Goal: Check status: Check status

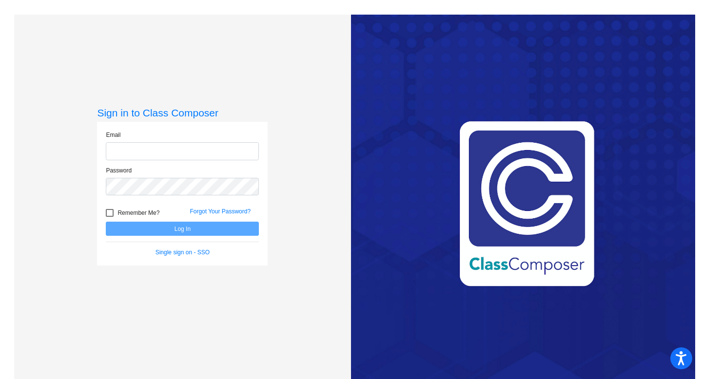
type input "[EMAIL_ADDRESS][PERSON_NAME][DOMAIN_NAME]"
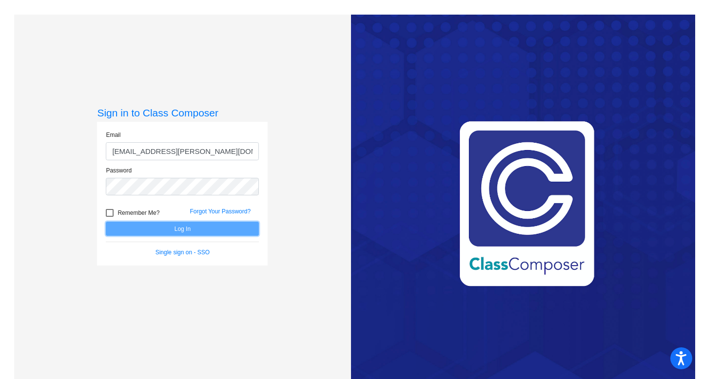
click at [138, 234] on button "Log In" at bounding box center [182, 229] width 153 height 14
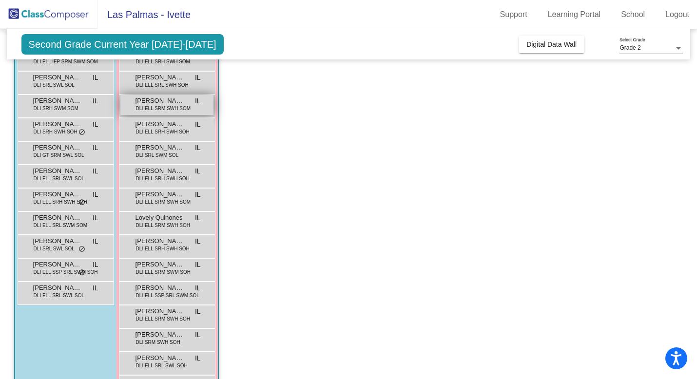
scroll to position [151, 0]
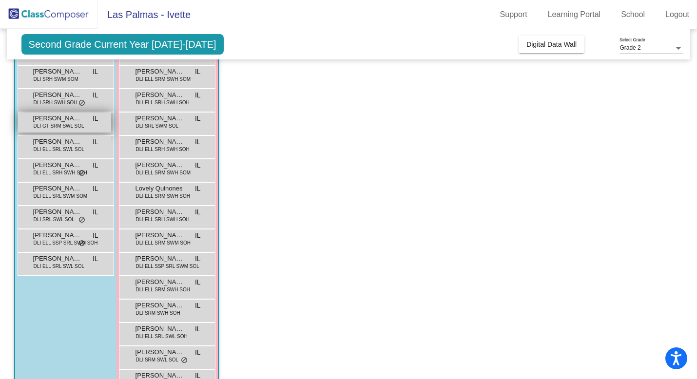
click at [57, 119] on span "[PERSON_NAME]" at bounding box center [57, 119] width 49 height 10
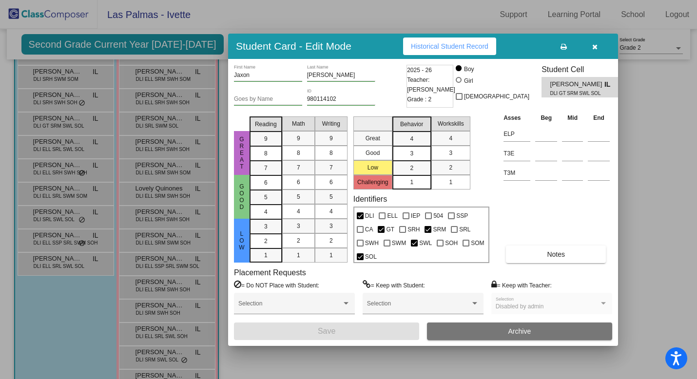
scroll to position [0, 0]
click at [602, 45] on button "button" at bounding box center [594, 47] width 31 height 18
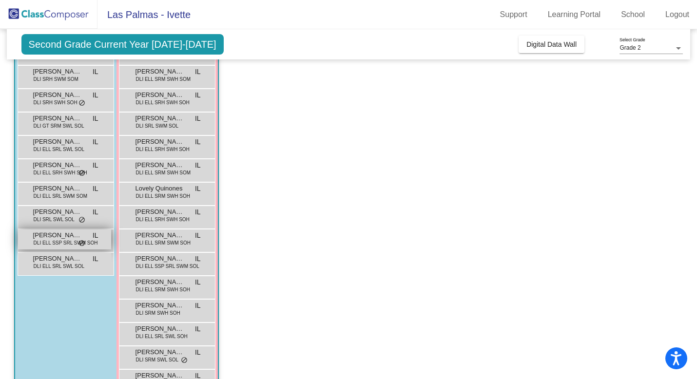
click at [79, 235] on span "[PERSON_NAME]" at bounding box center [57, 236] width 49 height 10
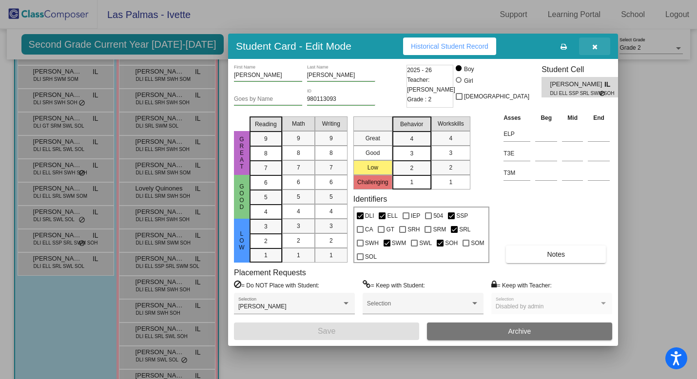
click at [594, 50] on icon "button" at bounding box center [594, 46] width 5 height 7
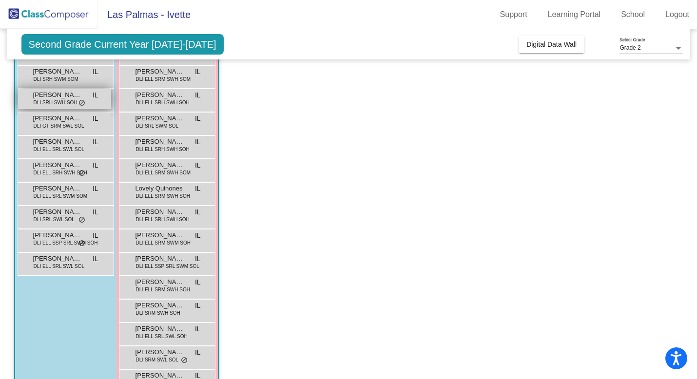
click at [67, 103] on span "DLI SRH SWH SOH" at bounding box center [56, 102] width 44 height 7
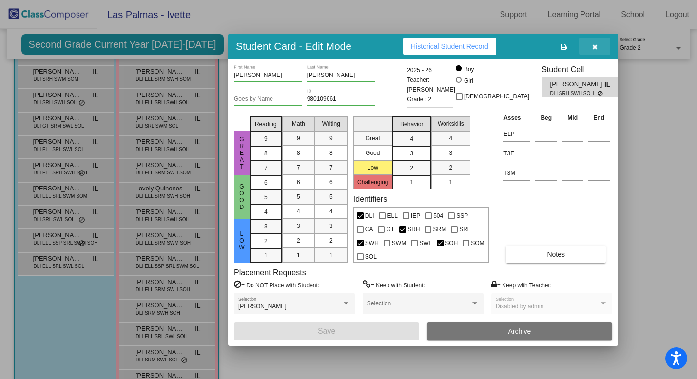
click at [601, 47] on button "button" at bounding box center [594, 47] width 31 height 18
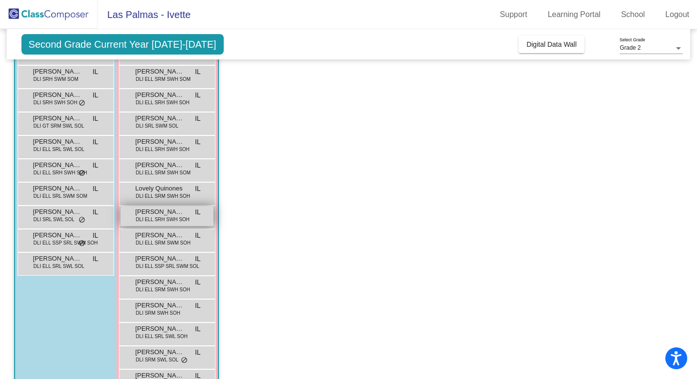
click at [162, 216] on span "DLI ELL SRH SWH SOH" at bounding box center [163, 219] width 54 height 7
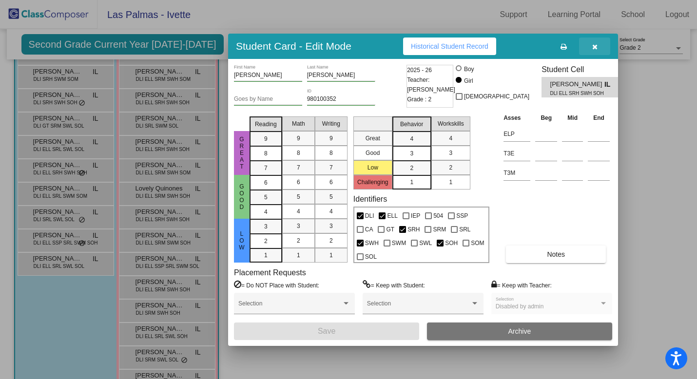
click at [597, 49] on button "button" at bounding box center [594, 47] width 31 height 18
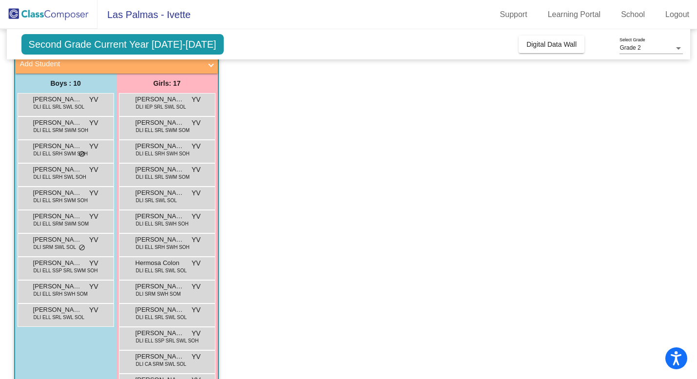
scroll to position [543, 0]
click at [47, 123] on span "[PERSON_NAME]" at bounding box center [57, 122] width 49 height 10
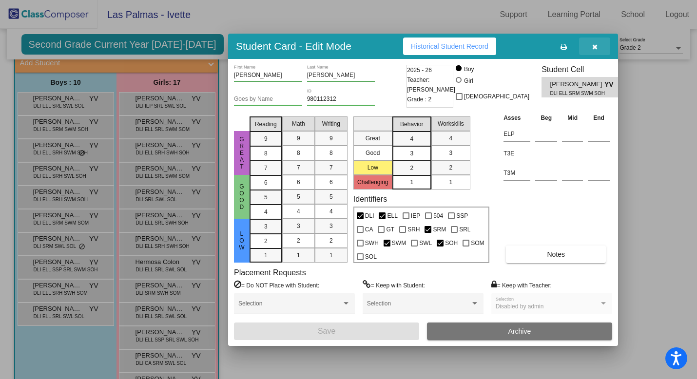
click at [595, 48] on icon "button" at bounding box center [594, 46] width 5 height 7
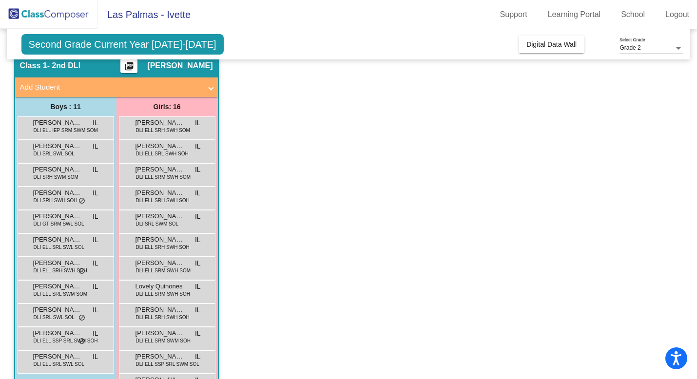
scroll to position [0, 0]
